Goal: Find contact information: Find contact information

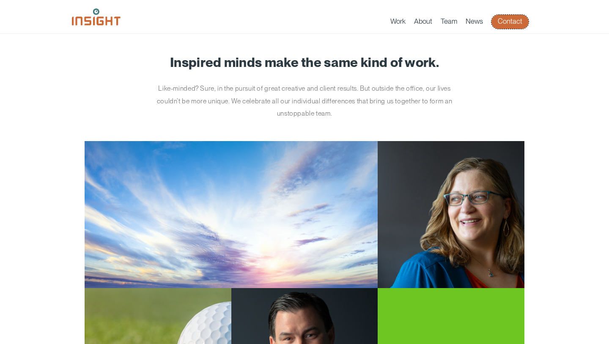
click at [501, 17] on link "Contact" at bounding box center [510, 22] width 37 height 14
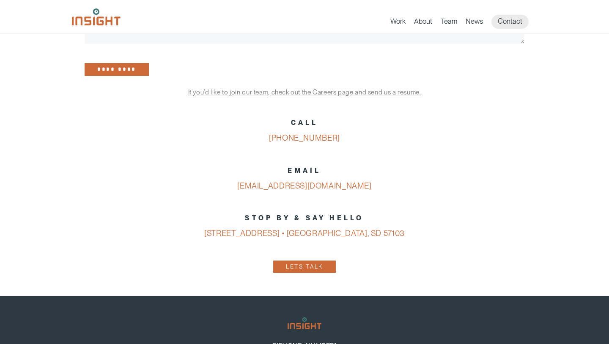
scroll to position [320, 0]
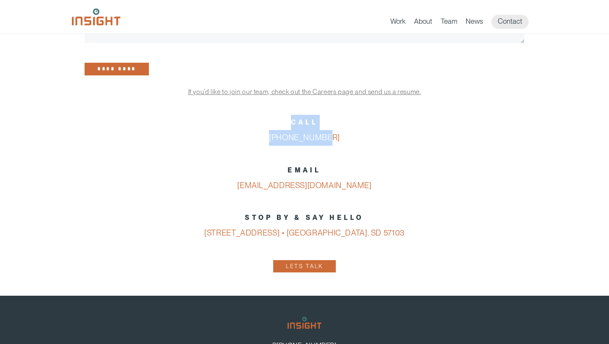
drag, startPoint x: 273, startPoint y: 131, endPoint x: 347, endPoint y: 145, distance: 75.0
click at [347, 145] on p "CALL 605-275-0011" at bounding box center [305, 130] width 440 height 31
drag, startPoint x: 344, startPoint y: 143, endPoint x: 250, endPoint y: 143, distance: 93.5
click at [250, 143] on p "CALL 605-275-0011" at bounding box center [305, 130] width 440 height 31
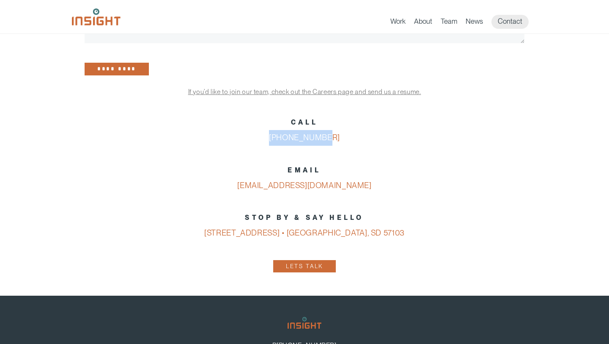
copy link "[PHONE_NUMBER]"
click at [372, 189] on p "EMAIL info@insightmarketingdesign.com" at bounding box center [305, 177] width 440 height 31
